Goal: Check status: Check status

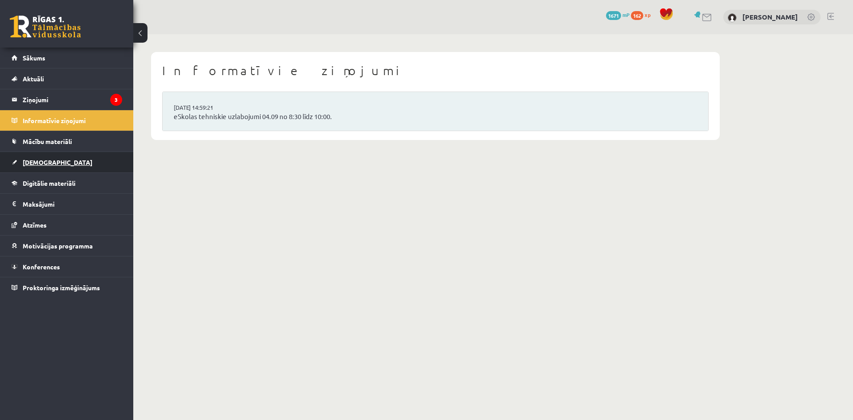
click at [39, 165] on link "[DEMOGRAPHIC_DATA]" at bounding box center [67, 162] width 111 height 20
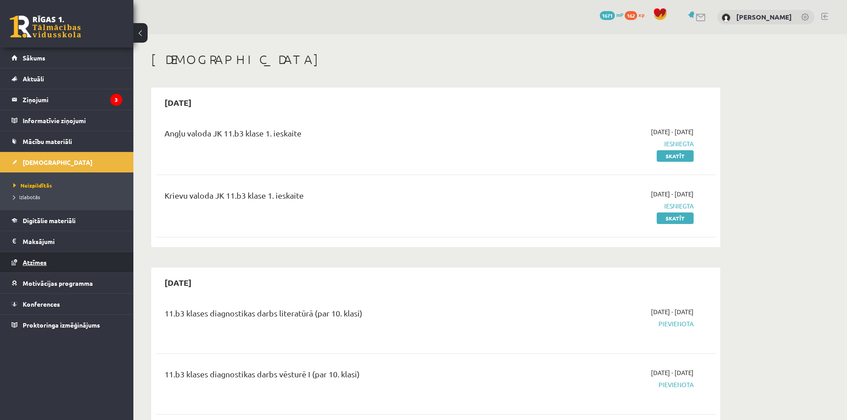
click at [37, 259] on span "Atzīmes" at bounding box center [35, 262] width 24 height 8
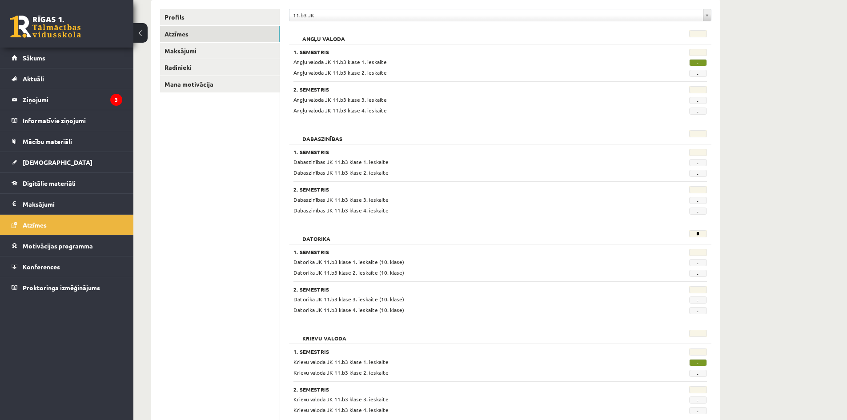
scroll to position [133, 0]
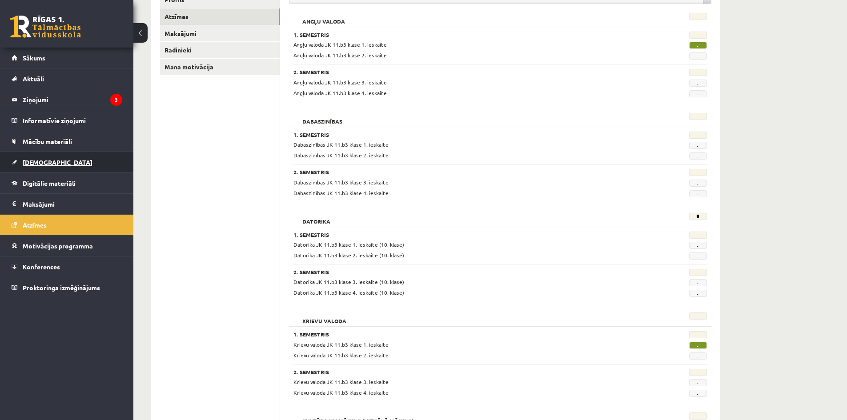
click at [35, 161] on span "[DEMOGRAPHIC_DATA]" at bounding box center [58, 162] width 70 height 8
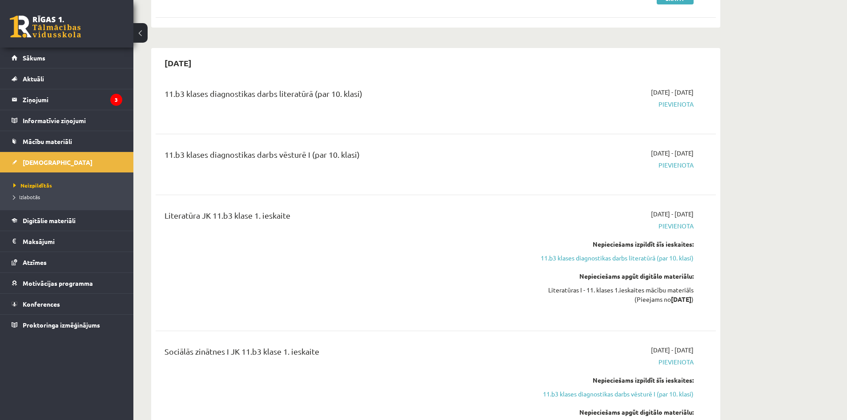
scroll to position [222, 0]
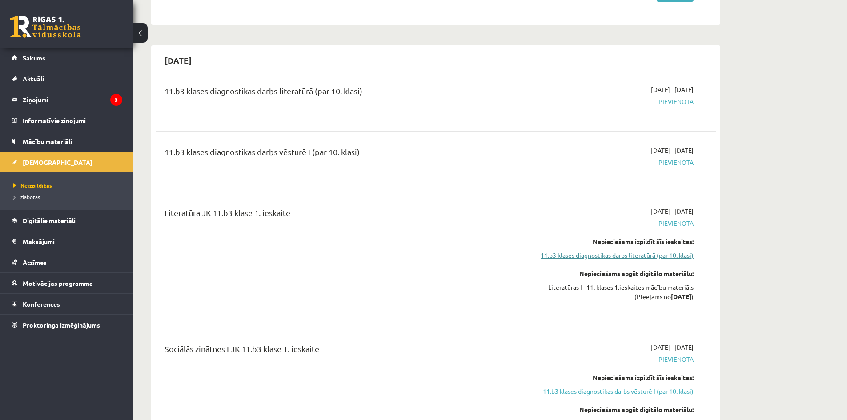
click at [540, 256] on link "11.b3 klases diagnostikas darbs literatūrā (par 10. klasi)" at bounding box center [610, 255] width 168 height 9
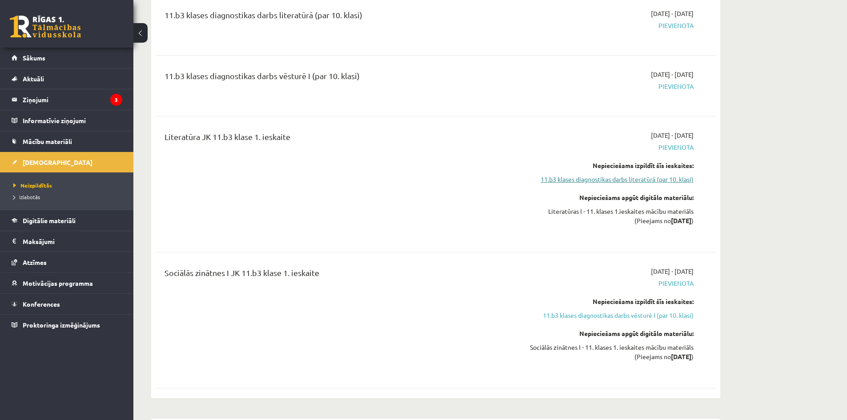
scroll to position [254, 0]
